Goal: Transaction & Acquisition: Purchase product/service

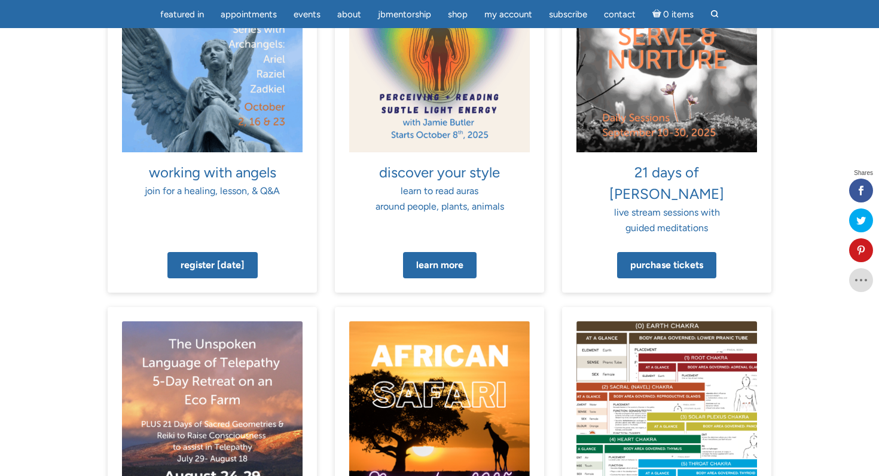
scroll to position [822, 0]
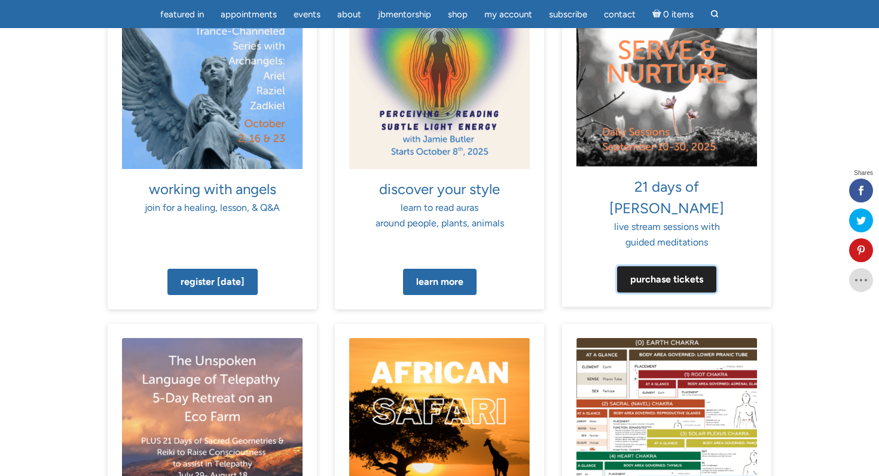
click at [653, 267] on link "Purchase tickets" at bounding box center [666, 280] width 99 height 26
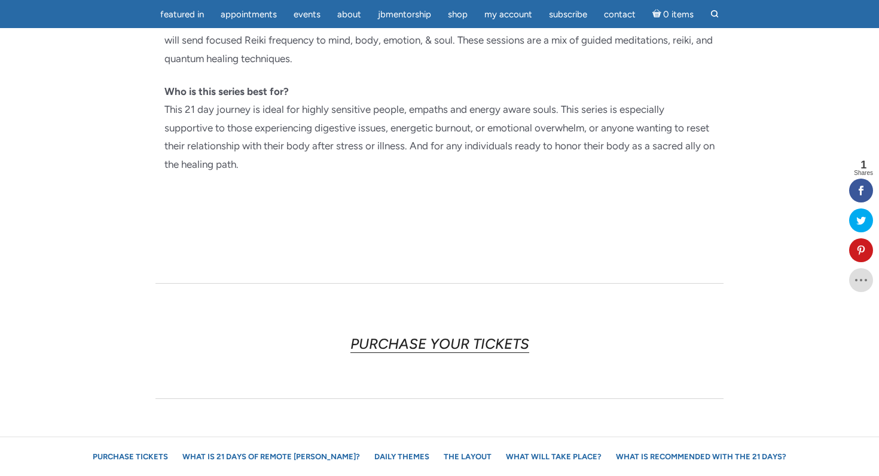
click at [412, 335] on link "PURCHASE YOUR TICKETS" at bounding box center [439, 344] width 179 height 18
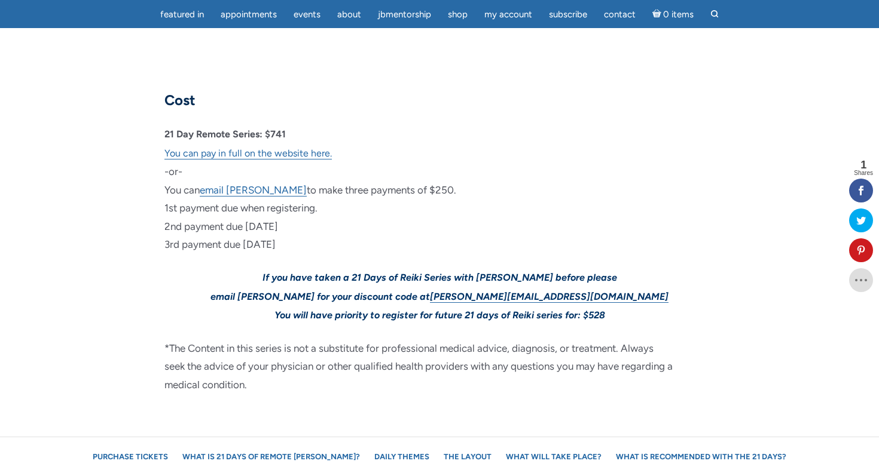
scroll to position [3580, 0]
click at [288, 146] on link "You can pay in full on the website here." at bounding box center [247, 152] width 167 height 12
